Goal: Entertainment & Leisure: Browse casually

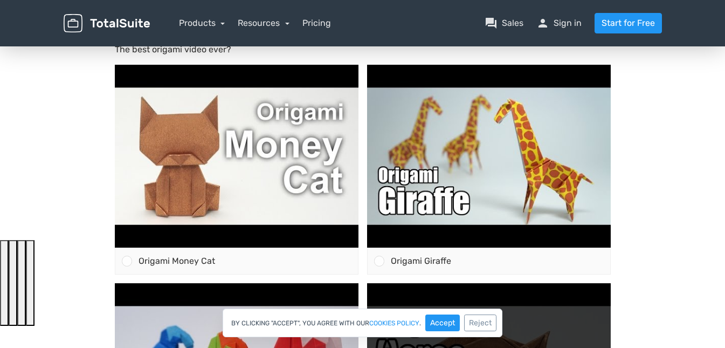
scroll to position [323, 0]
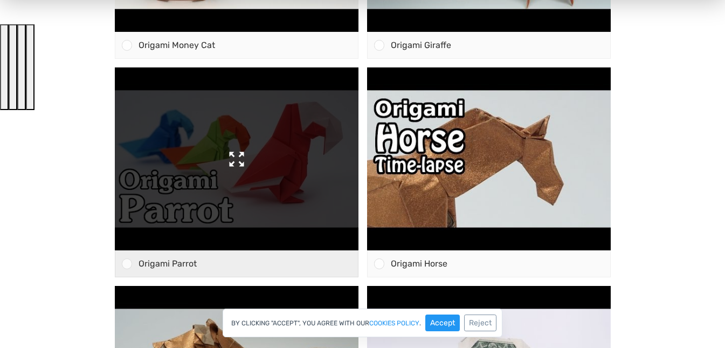
click at [222, 164] on img at bounding box center [237, 158] width 244 height 183
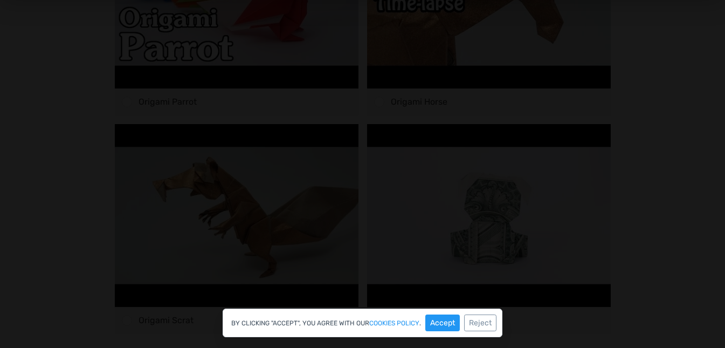
scroll to position [377, 0]
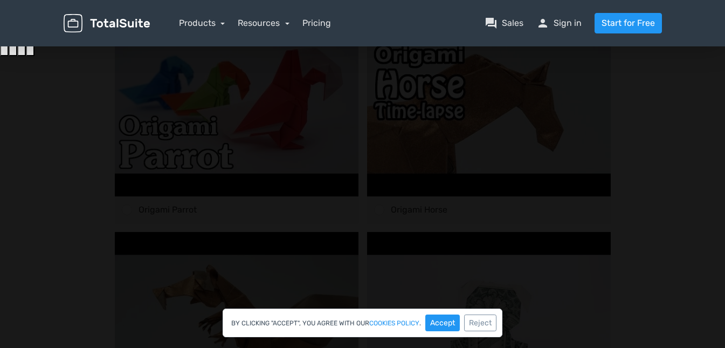
click at [667, 150] on div at bounding box center [362, 144] width 616 height 667
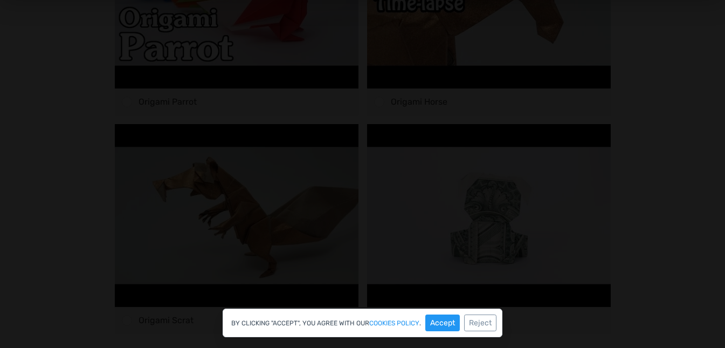
scroll to position [593, 0]
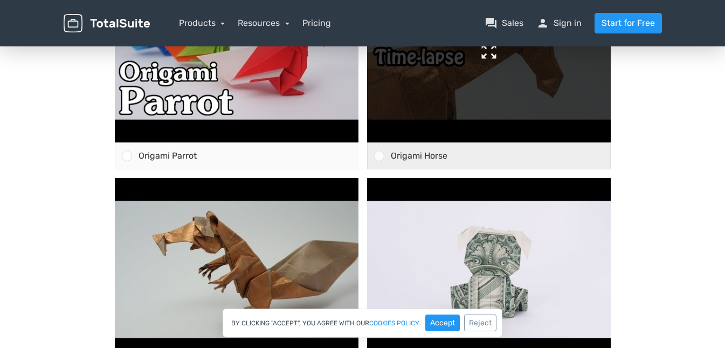
scroll to position [323, 0]
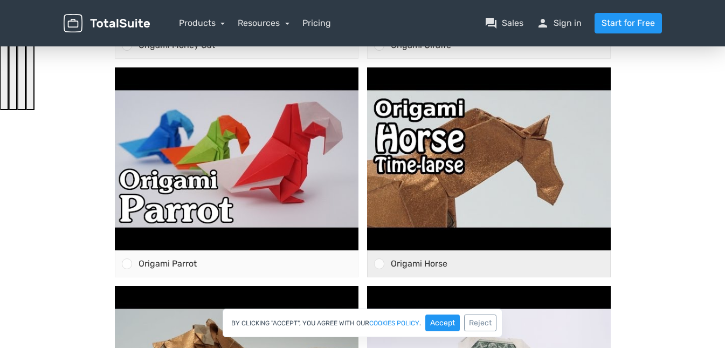
click at [412, 266] on span "Origami Horse" at bounding box center [419, 263] width 57 height 10
click at [379, 263] on input "Origami Horse" at bounding box center [379, 263] width 0 height 0
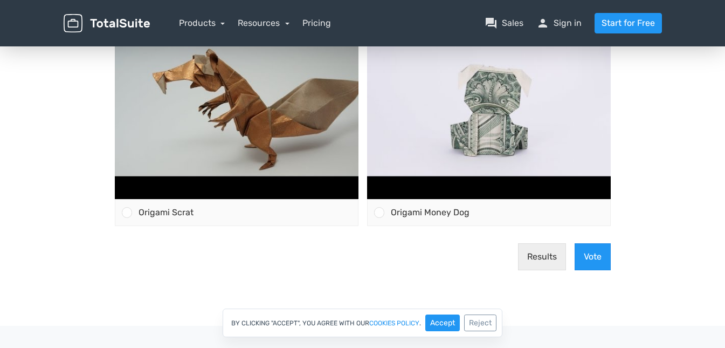
scroll to position [431, 0]
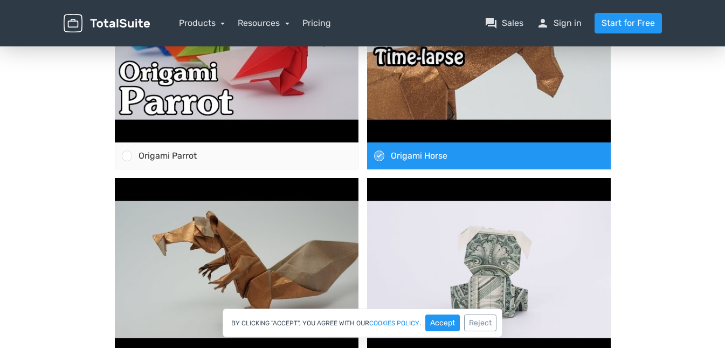
click at [649, 168] on body "The best origami video ever? Origami Money Cat" at bounding box center [362, 90] width 725 height 785
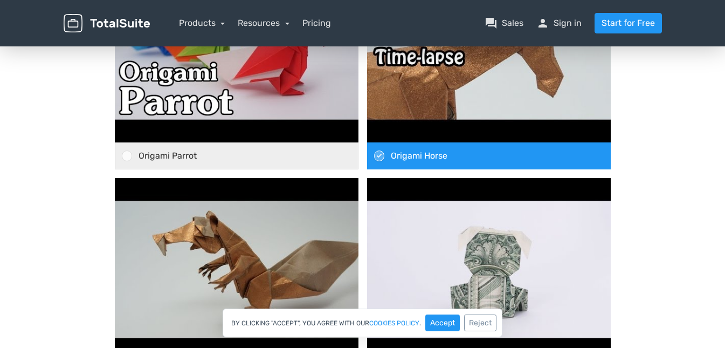
click at [207, 154] on div "Origami Parrot" at bounding box center [245, 156] width 226 height 26
click at [127, 156] on input "Origami Parrot" at bounding box center [127, 156] width 0 height 0
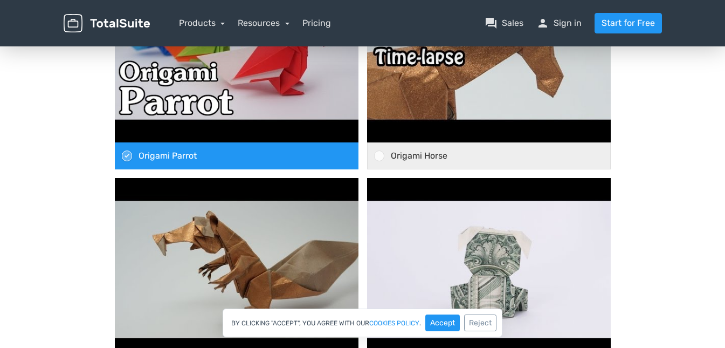
click at [401, 159] on span "Origami Horse" at bounding box center [419, 155] width 57 height 10
click at [379, 156] on input "Origami Horse" at bounding box center [379, 156] width 0 height 0
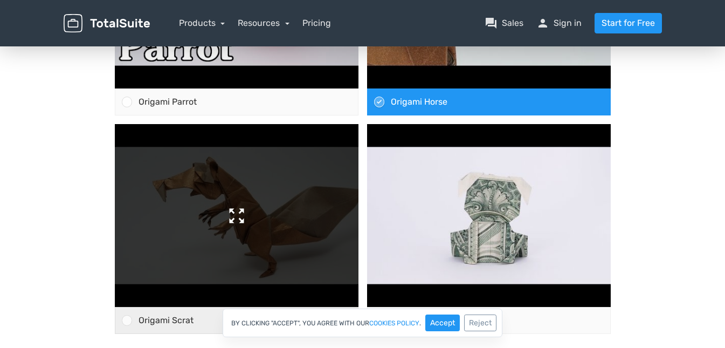
scroll to position [647, 0]
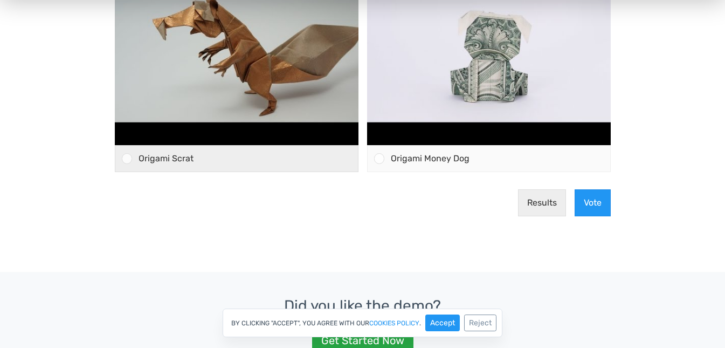
click at [193, 162] on div "Origami Scrat" at bounding box center [245, 158] width 226 height 26
click at [127, 158] on input "Origami Scrat" at bounding box center [127, 158] width 0 height 0
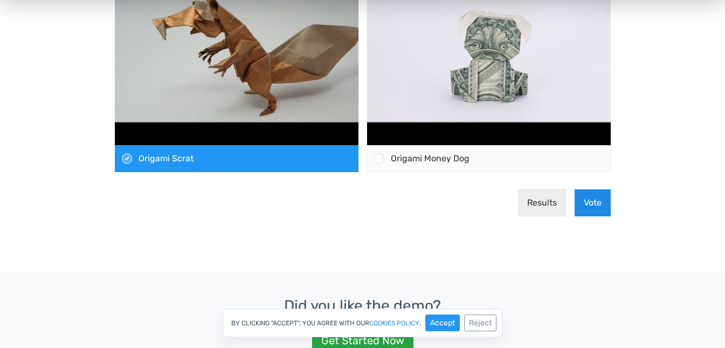
click at [601, 203] on button "Vote" at bounding box center [592, 202] width 36 height 27
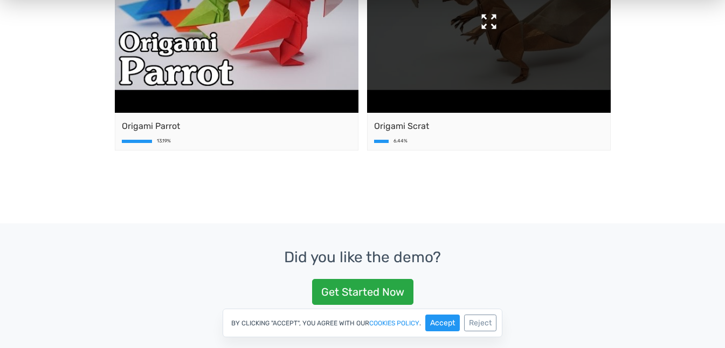
scroll to position [539, 0]
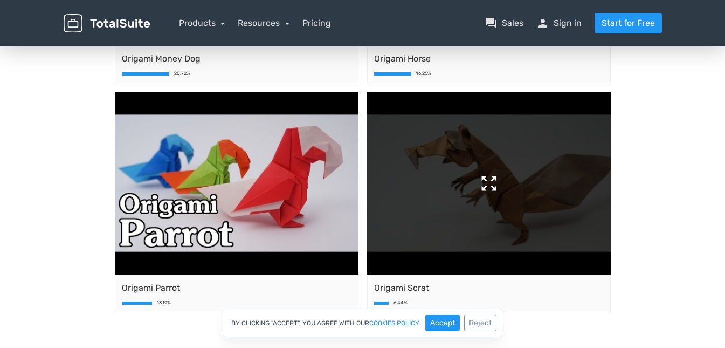
click at [483, 165] on img at bounding box center [489, 183] width 244 height 183
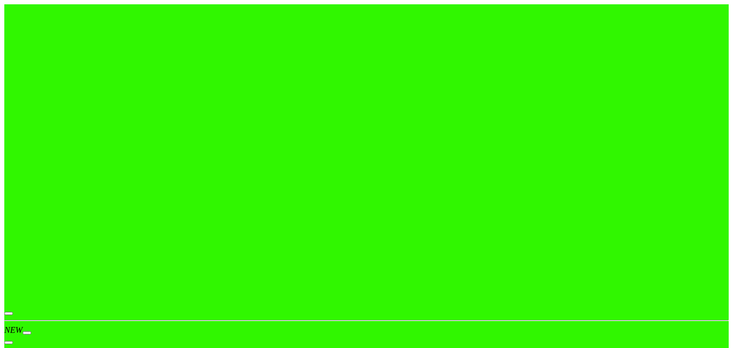
scroll to position [216, 0]
